Goal: Task Accomplishment & Management: Manage account settings

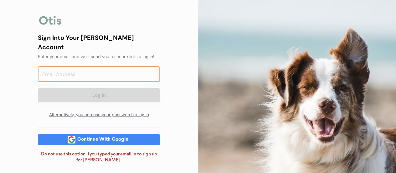
click at [46, 66] on input "email" at bounding box center [99, 74] width 122 height 16
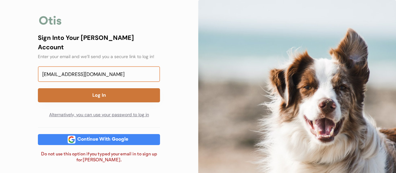
type input "[EMAIL_ADDRESS][DOMAIN_NAME]"
click at [97, 89] on button "Log In" at bounding box center [99, 95] width 122 height 14
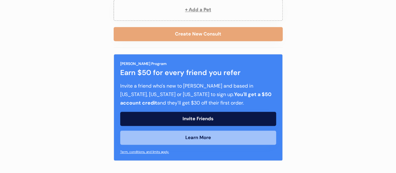
scroll to position [17, 0]
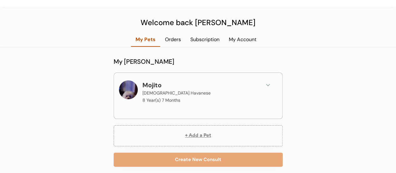
click at [237, 38] on div "My Account" at bounding box center [242, 39] width 37 height 7
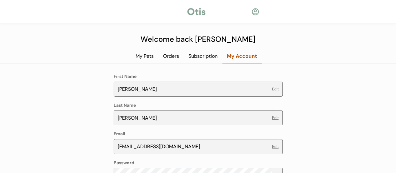
click at [201, 55] on div "Subscription" at bounding box center [203, 56] width 39 height 7
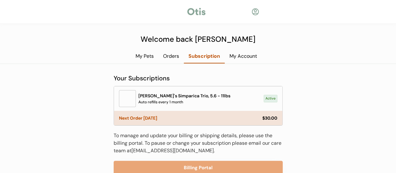
scroll to position [55, 0]
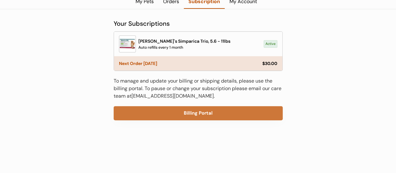
click at [193, 112] on button "Billing Portal" at bounding box center [198, 113] width 169 height 14
